Goal: Find specific page/section: Find specific page/section

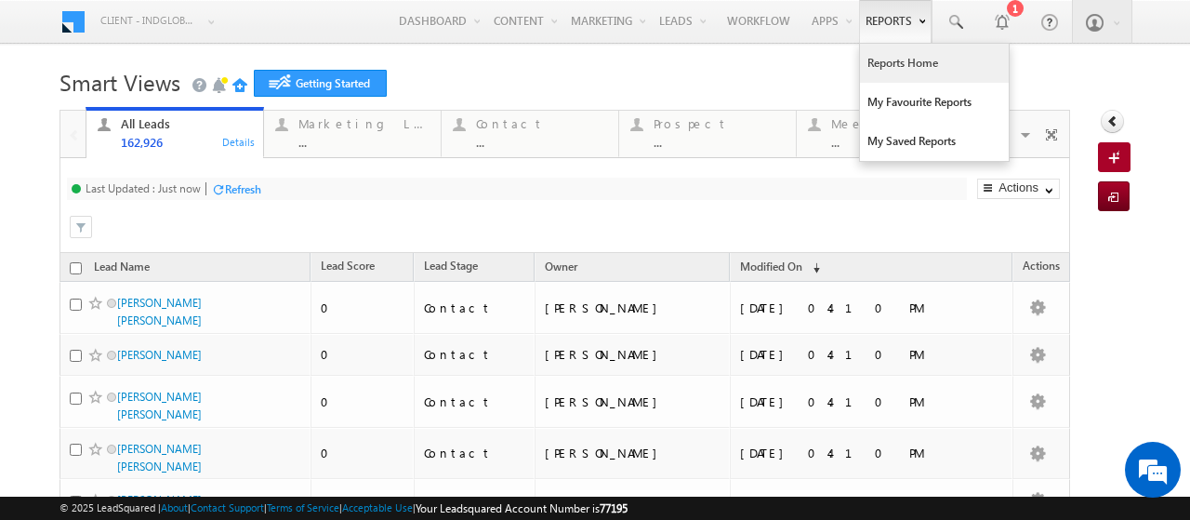
click at [886, 68] on link "Reports Home" at bounding box center [934, 63] width 149 height 39
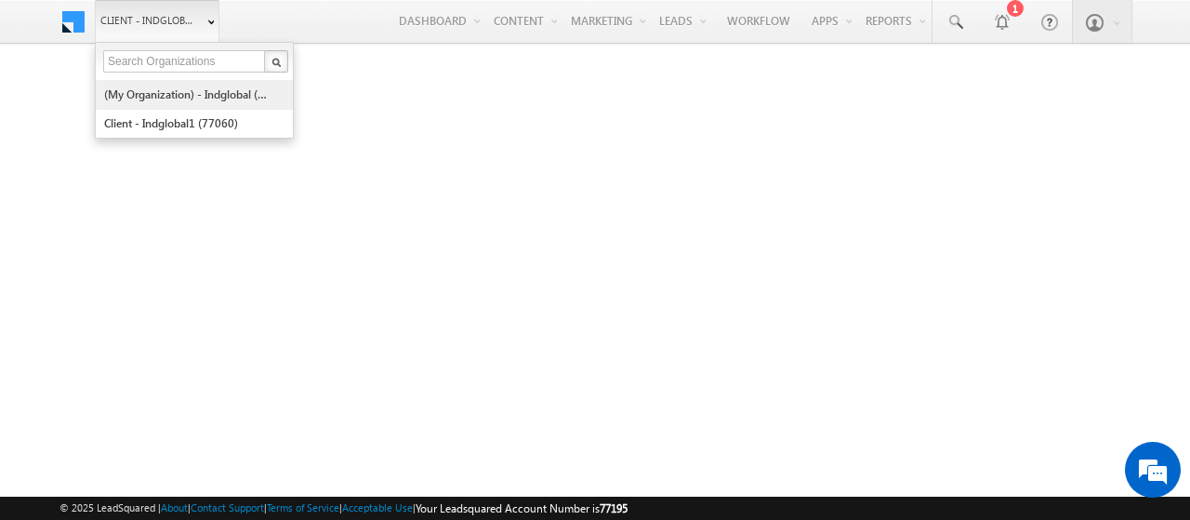
click at [156, 99] on link "(My Organization) - indglobal (48060)" at bounding box center [188, 94] width 170 height 29
